Goal: Task Accomplishment & Management: Complete application form

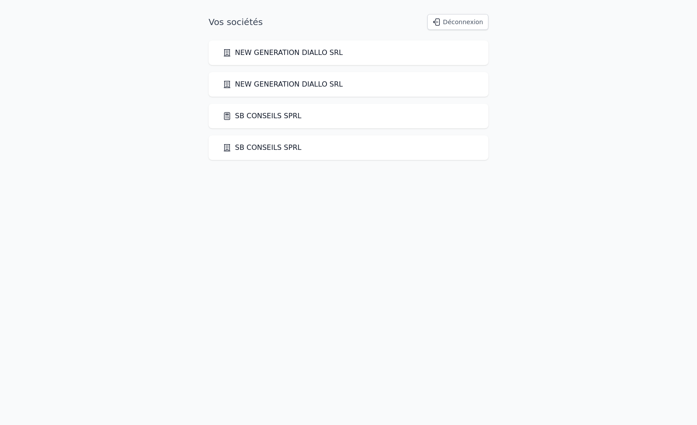
click at [275, 114] on link "SB CONSEILS SPRL" at bounding box center [262, 116] width 79 height 11
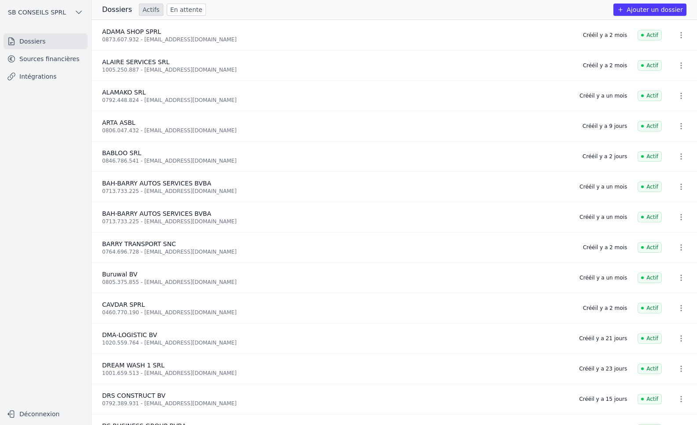
click at [55, 77] on link "Intégrations" at bounding box center [46, 77] width 84 height 16
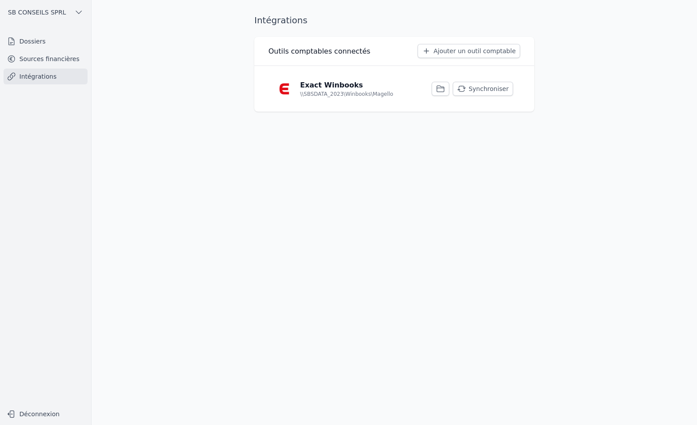
click at [477, 88] on button "Synchroniser" at bounding box center [483, 89] width 60 height 14
click at [58, 63] on link "Sources financières" at bounding box center [46, 59] width 84 height 16
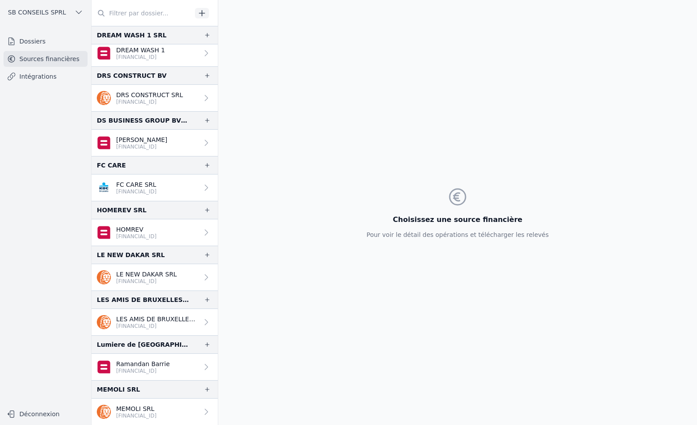
scroll to position [660, 0]
click at [62, 81] on link "Intégrations" at bounding box center [46, 77] width 84 height 16
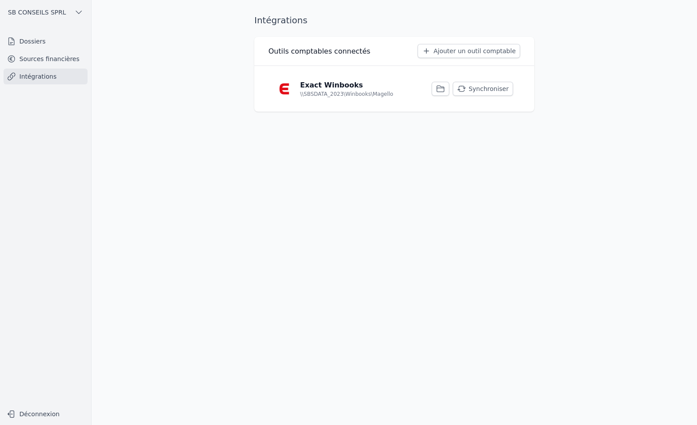
click at [37, 38] on link "Dossiers" at bounding box center [46, 41] width 84 height 16
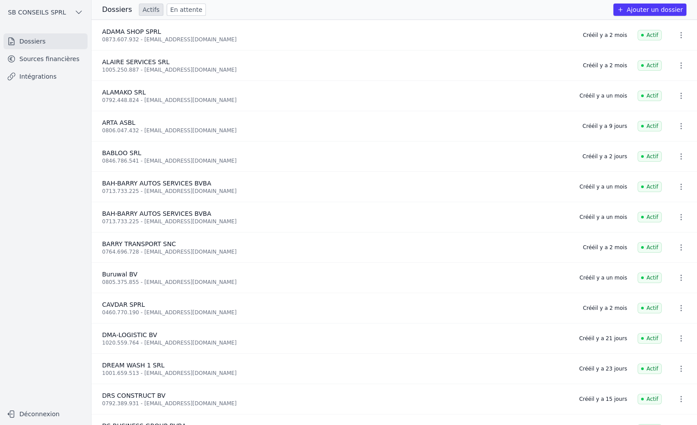
click at [661, 13] on button "Ajouter un dossier" at bounding box center [649, 10] width 73 height 12
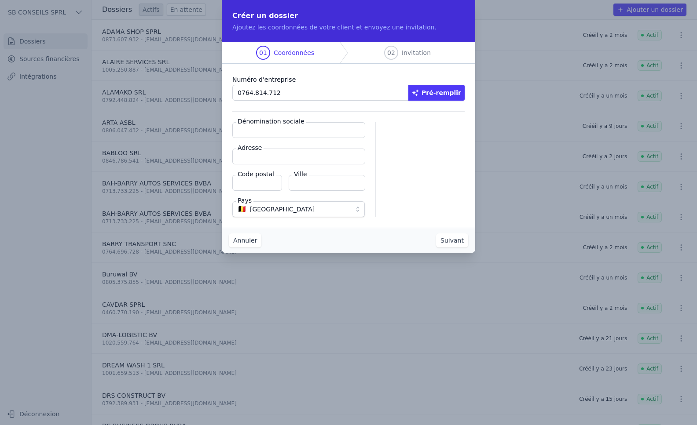
type input "0764.814.712"
click at [444, 94] on button "Pré-remplir" at bounding box center [436, 93] width 56 height 16
type input "MLG TRANS SRL"
type input "[STREET_ADDRESS]"
type input "1070"
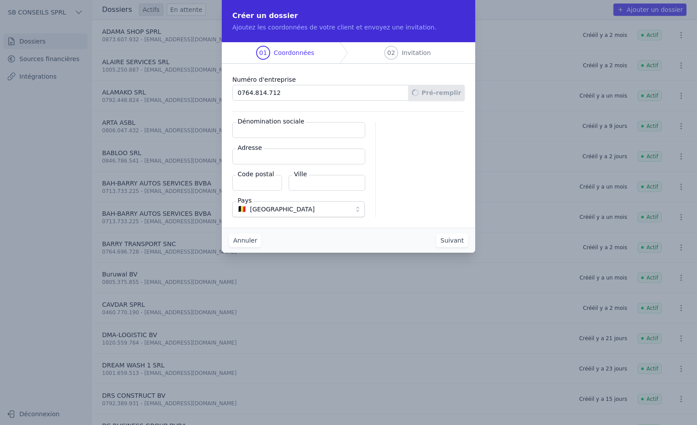
type input "Anderlecht"
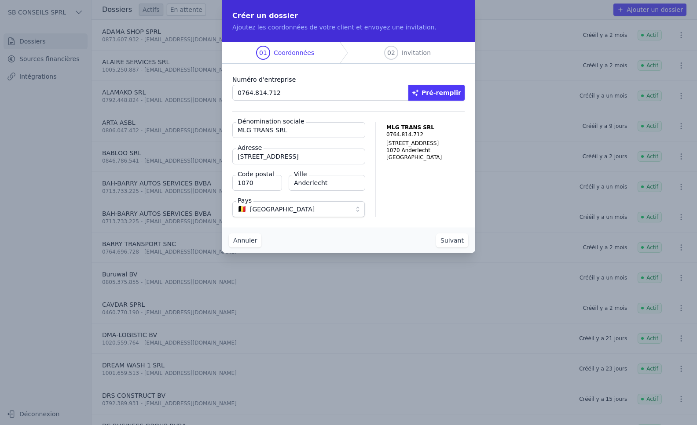
click at [443, 245] on button "Suivant" at bounding box center [452, 241] width 32 height 14
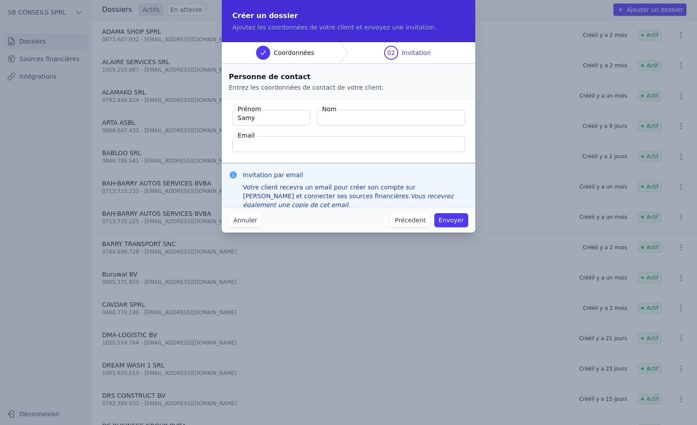
type input "Samy"
type input "MIALA-NDUAMBUR"
click at [449, 225] on button "Envoyer" at bounding box center [451, 220] width 34 height 14
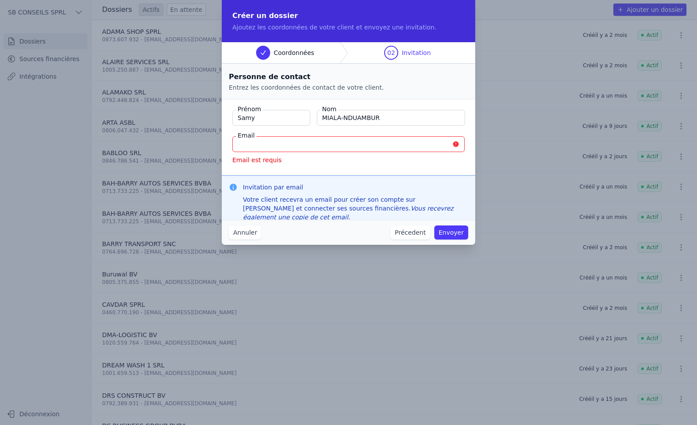
click at [339, 149] on input "Email" at bounding box center [348, 144] width 232 height 16
paste input "[EMAIL_ADDRESS][DOMAIN_NAME]"
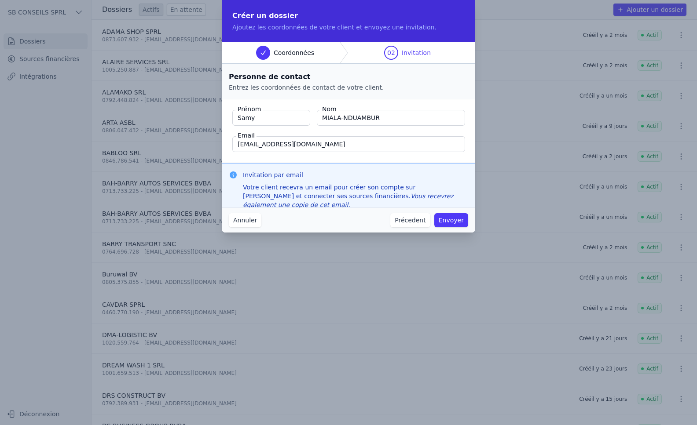
type input "[EMAIL_ADDRESS][DOMAIN_NAME]"
click at [453, 222] on button "Envoyer" at bounding box center [451, 220] width 34 height 14
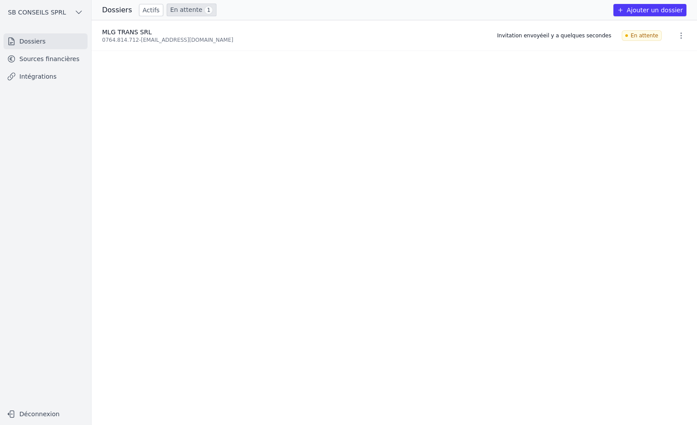
click at [33, 60] on link "Sources financières" at bounding box center [46, 59] width 84 height 16
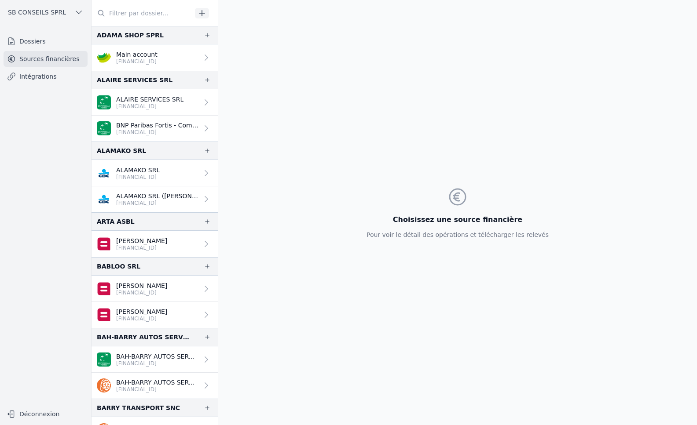
click at [36, 72] on link "Intégrations" at bounding box center [46, 77] width 84 height 16
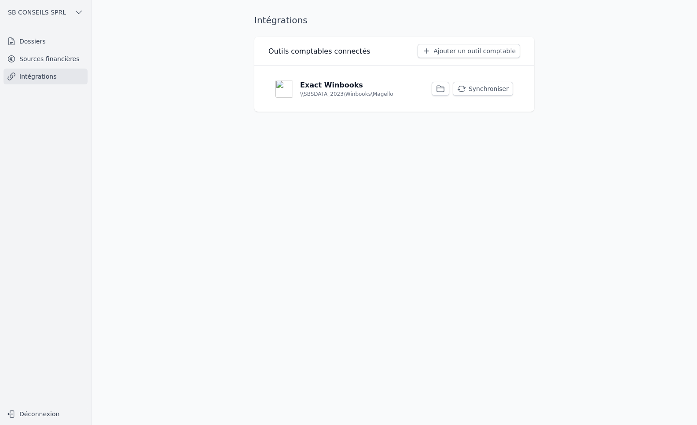
click at [502, 82] on button "Synchroniser" at bounding box center [483, 89] width 60 height 14
click at [60, 57] on link "Sources financières" at bounding box center [46, 59] width 84 height 16
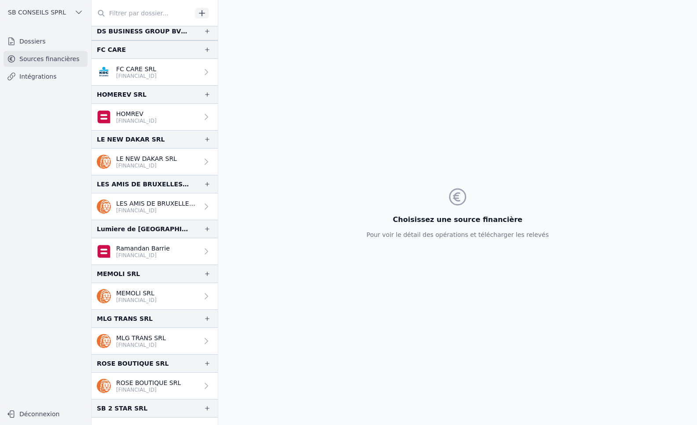
scroll to position [792, 0]
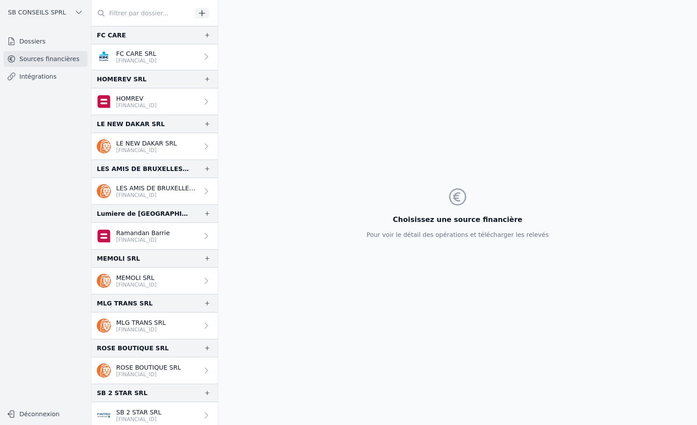
click at [154, 328] on p "[FINANCIAL_ID]" at bounding box center [141, 329] width 50 height 7
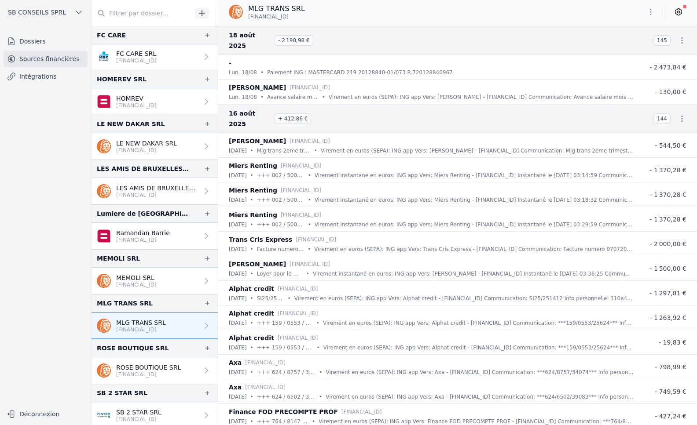
click at [678, 10] on icon at bounding box center [678, 11] width 9 height 9
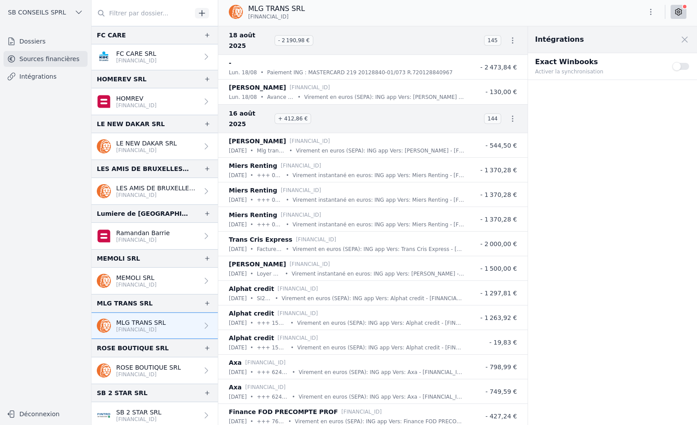
click at [685, 62] on button "Use setting" at bounding box center [681, 66] width 18 height 9
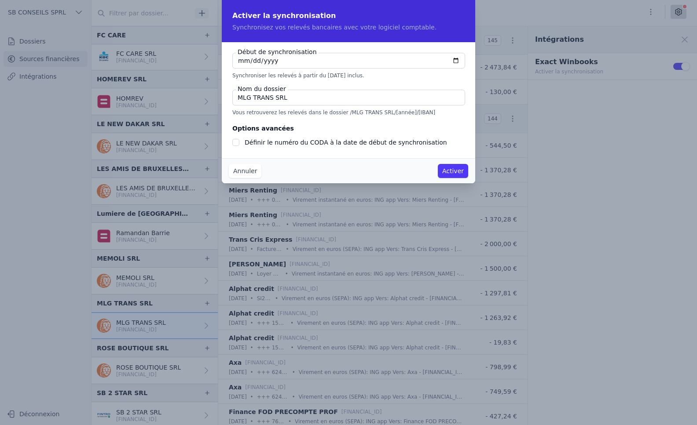
checkbox input "false"
type input "[DATE]"
click at [238, 143] on input "Définir le numéro du CODA à la date de début de synchronisation" at bounding box center [235, 142] width 7 height 7
checkbox input "true"
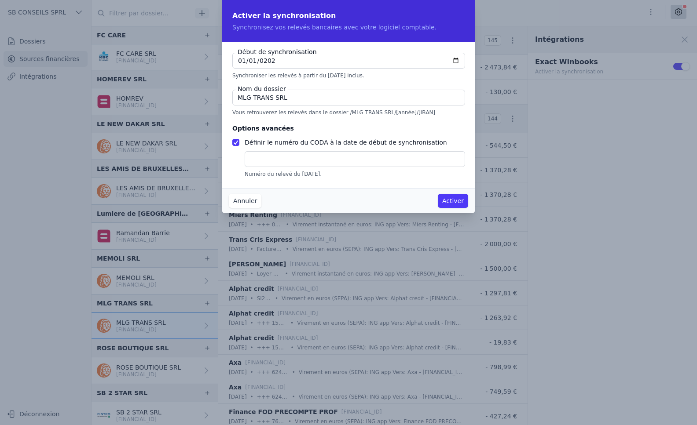
click at [249, 155] on input "text" at bounding box center [355, 159] width 220 height 16
type input "1"
click at [457, 197] on button "Activer" at bounding box center [453, 201] width 30 height 14
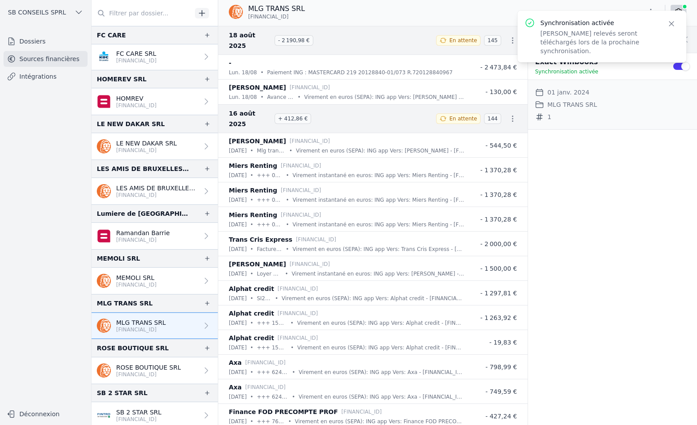
click at [27, 78] on link "Intégrations" at bounding box center [46, 77] width 84 height 16
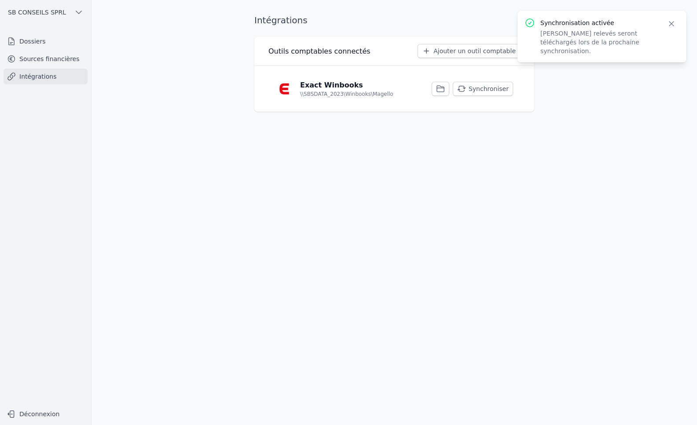
click at [488, 91] on button "Synchroniser" at bounding box center [483, 89] width 60 height 14
